Goal: Navigation & Orientation: Understand site structure

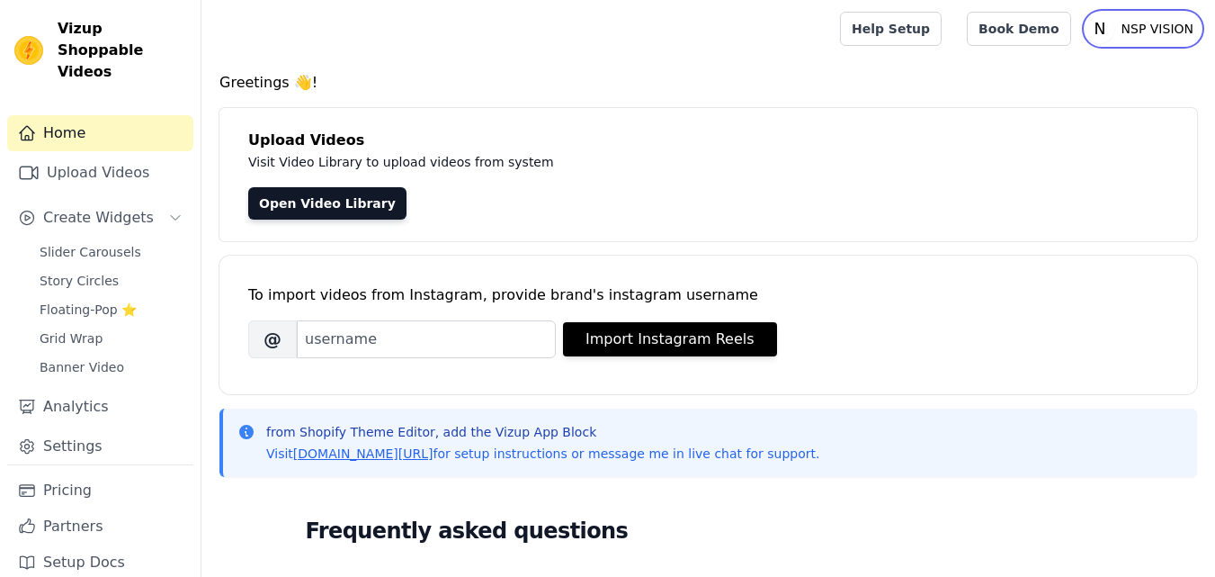
click at [1144, 31] on p "NSP VISION" at bounding box center [1158, 29] width 86 height 32
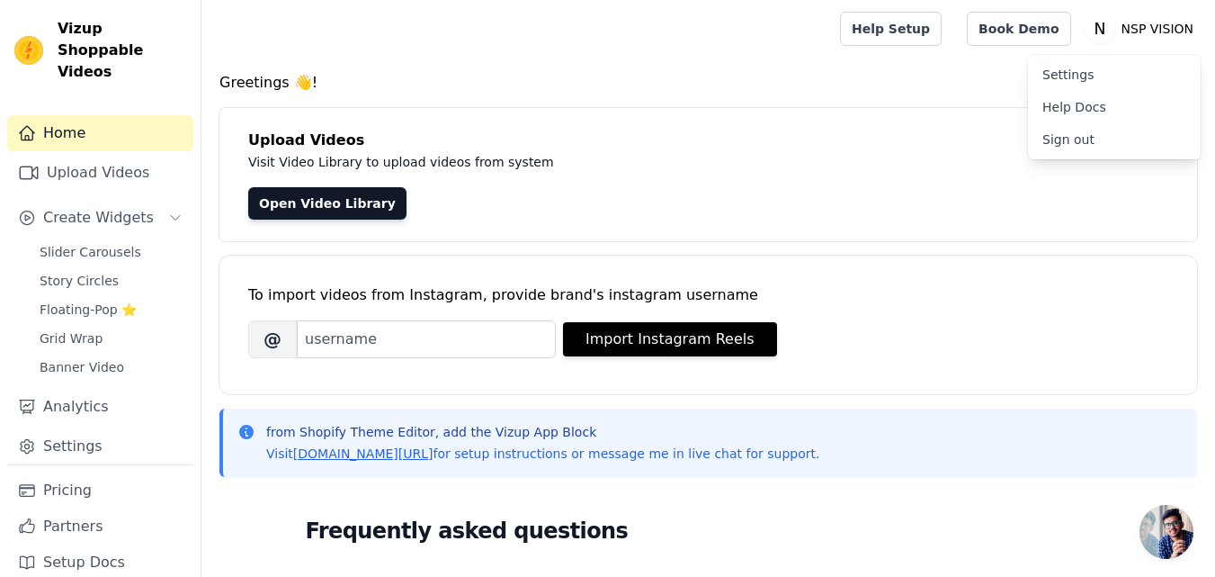
click at [954, 85] on h4 "Greetings 👋!" at bounding box center [709, 83] width 978 height 22
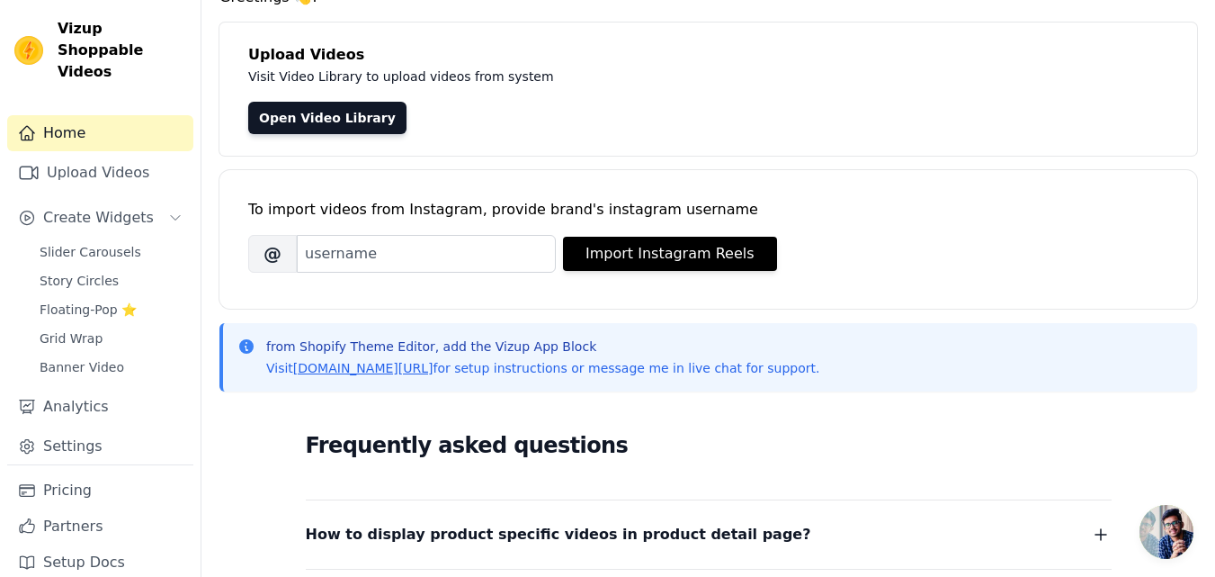
scroll to position [85, 0]
click at [79, 300] on span "Floating-Pop ⭐" at bounding box center [88, 309] width 97 height 18
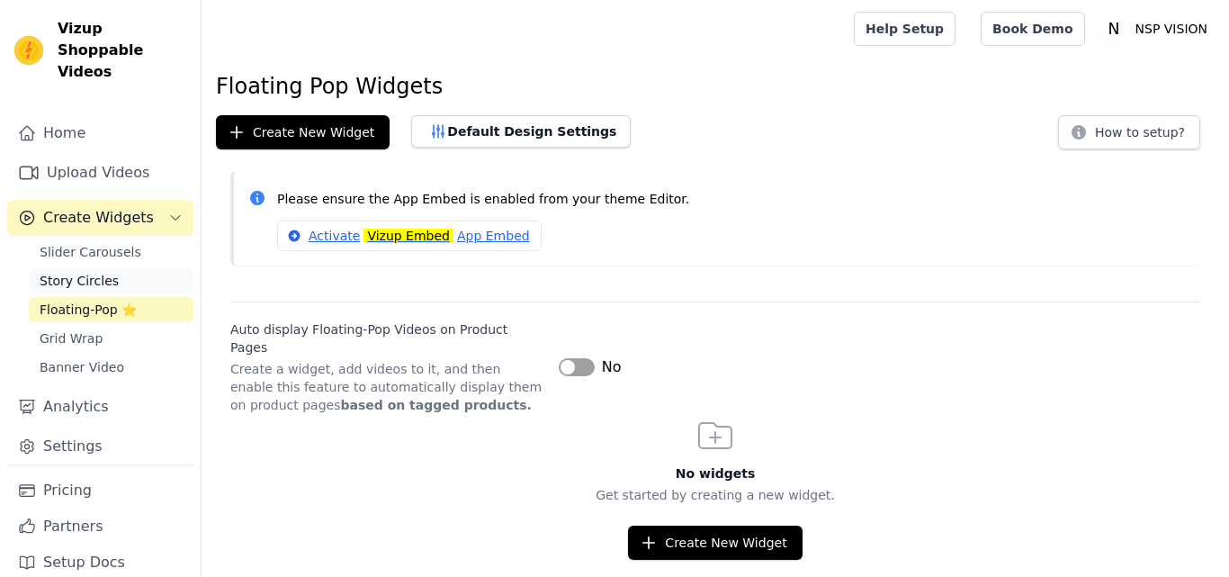
click at [82, 272] on span "Story Circles" at bounding box center [79, 281] width 79 height 18
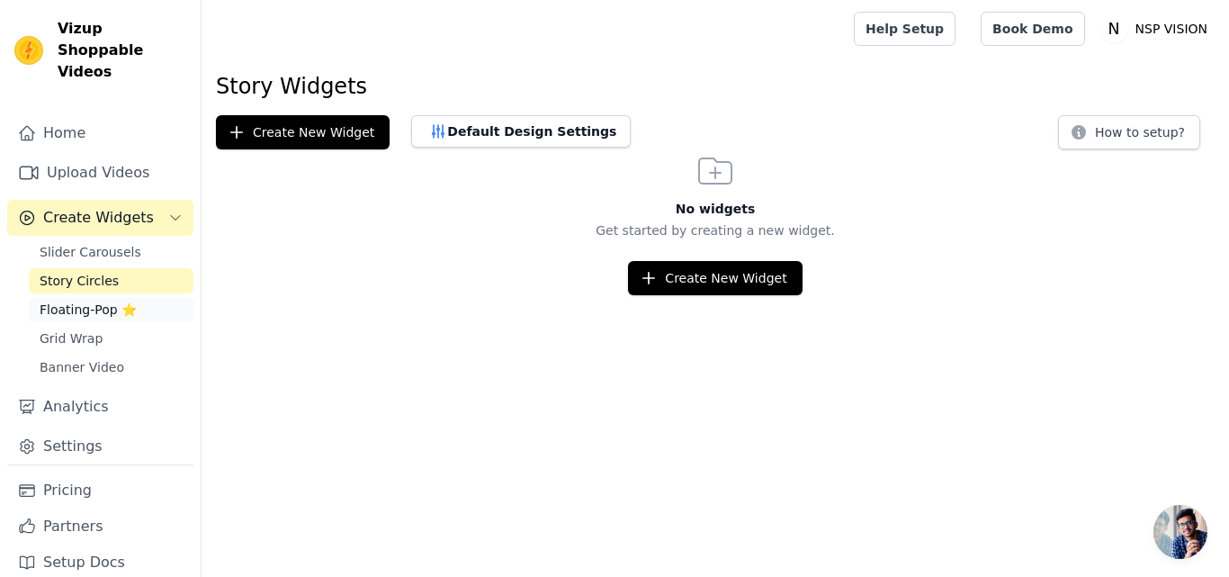
click at [81, 298] on link "Floating-Pop ⭐" at bounding box center [111, 309] width 165 height 25
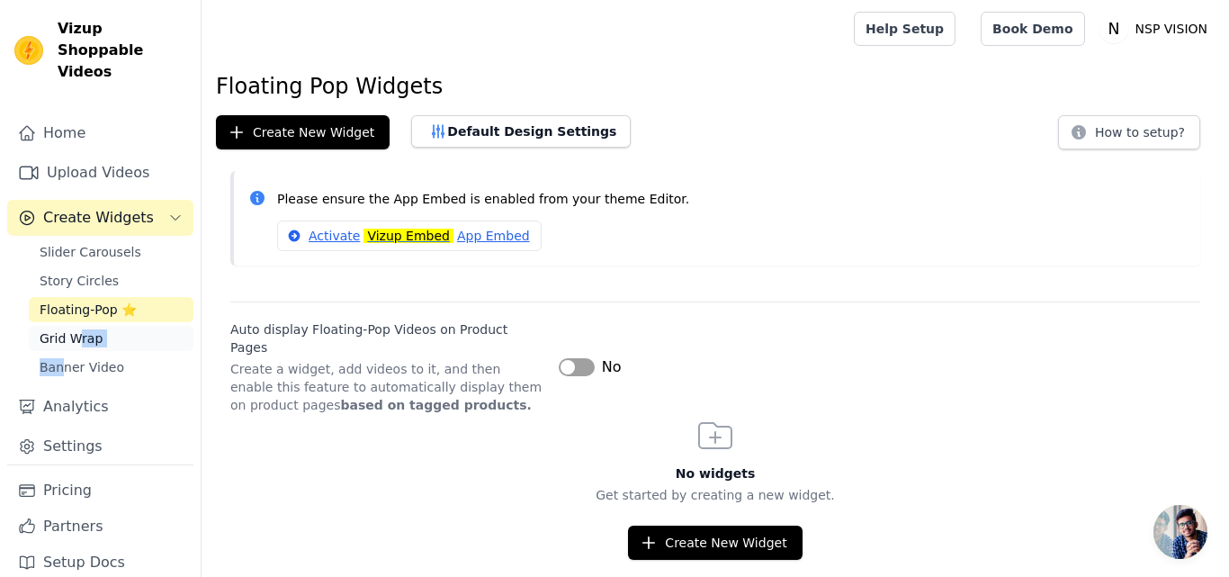
drag, startPoint x: 63, startPoint y: 329, endPoint x: 82, endPoint y: 327, distance: 19.1
click at [82, 327] on div "Slider Carousels Story Circles Floating-Pop ⭐ Grid Wrap Banner Video" at bounding box center [111, 309] width 165 height 140
click at [82, 327] on link "Grid Wrap" at bounding box center [111, 338] width 165 height 25
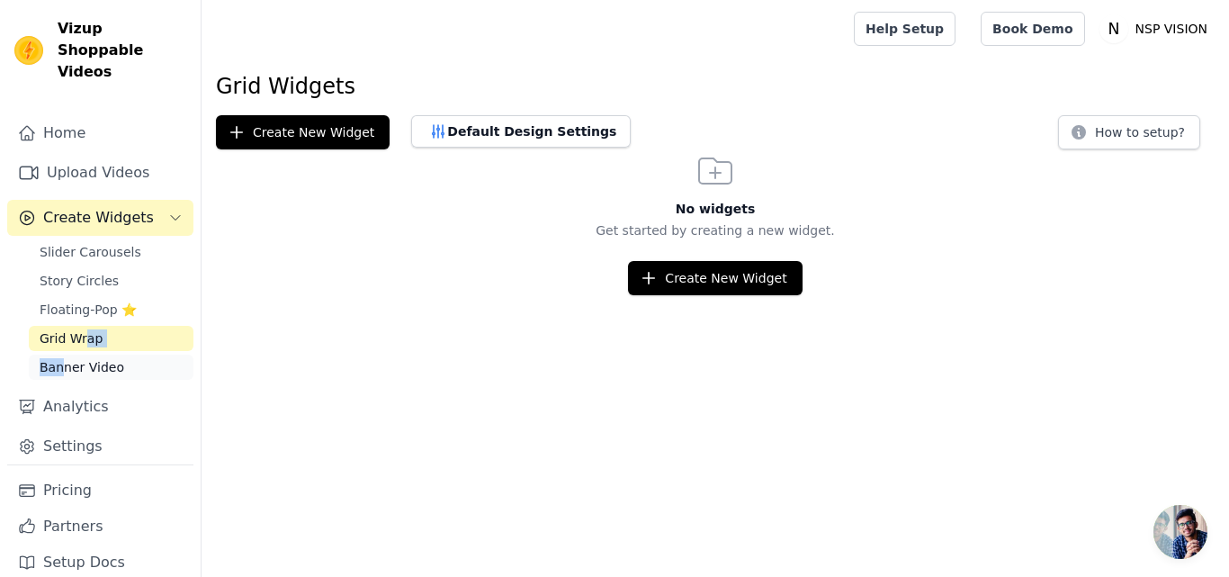
click at [80, 358] on span "Banner Video" at bounding box center [82, 367] width 85 height 18
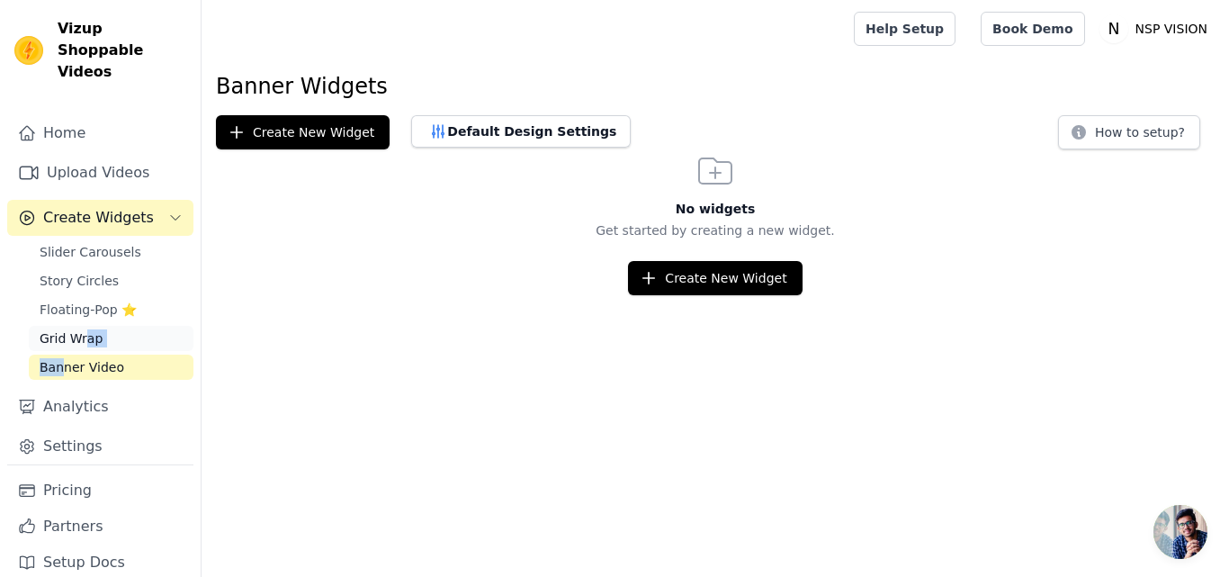
click at [76, 326] on link "Grid Wrap" at bounding box center [111, 338] width 165 height 25
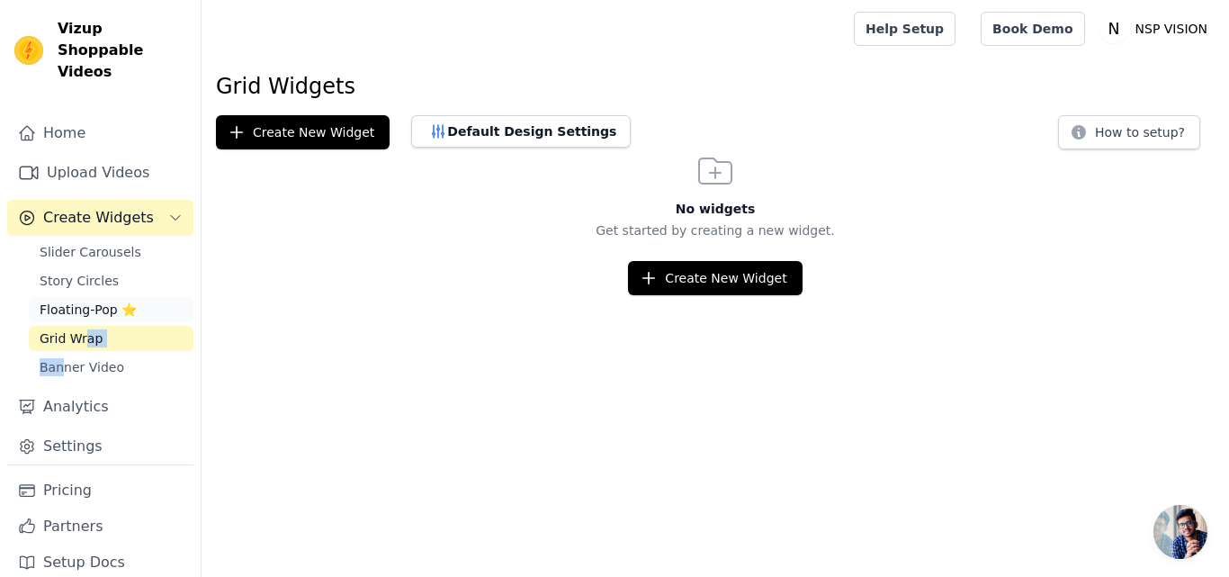
click at [77, 300] on span "Floating-Pop ⭐" at bounding box center [88, 309] width 97 height 18
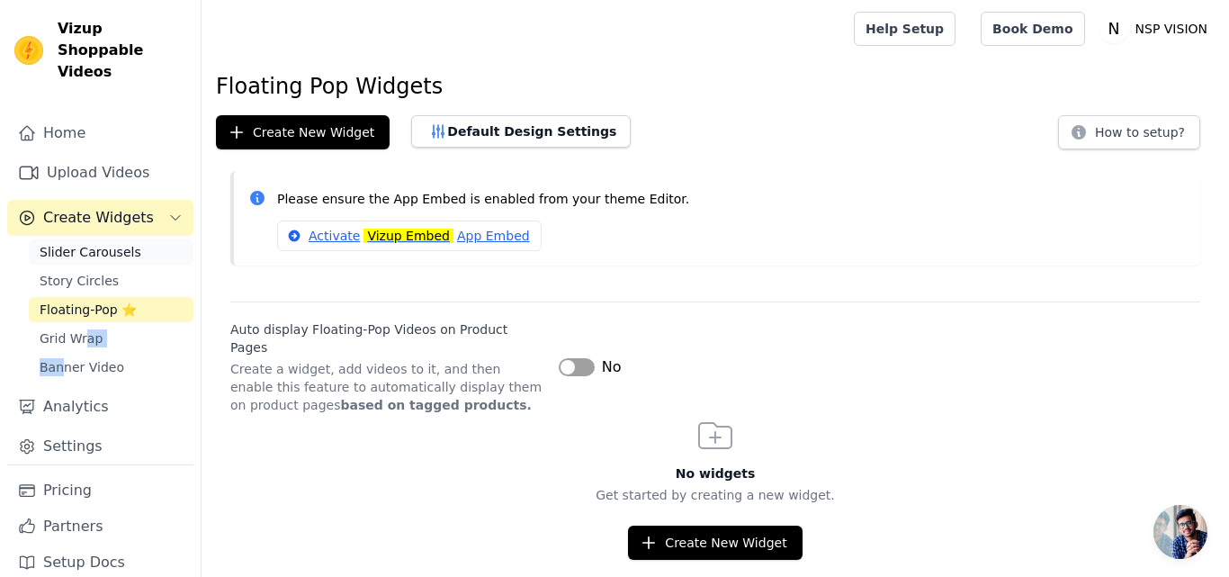
click at [60, 240] on link "Slider Carousels" at bounding box center [111, 251] width 165 height 25
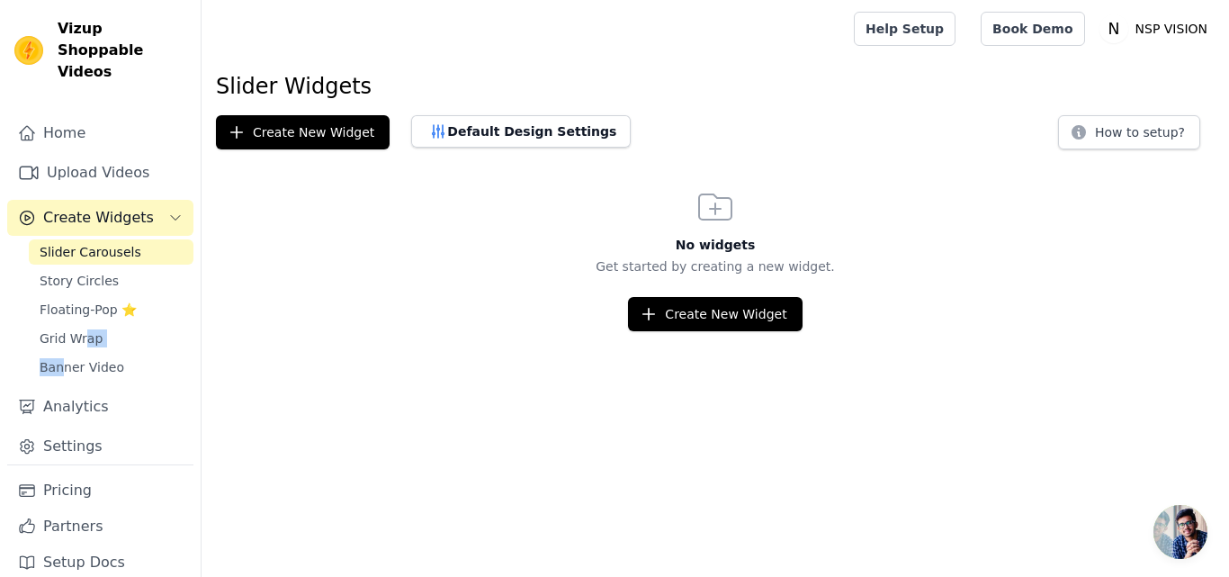
click at [61, 243] on span "Slider Carousels" at bounding box center [91, 252] width 102 height 18
